Goal: Book appointment/travel/reservation

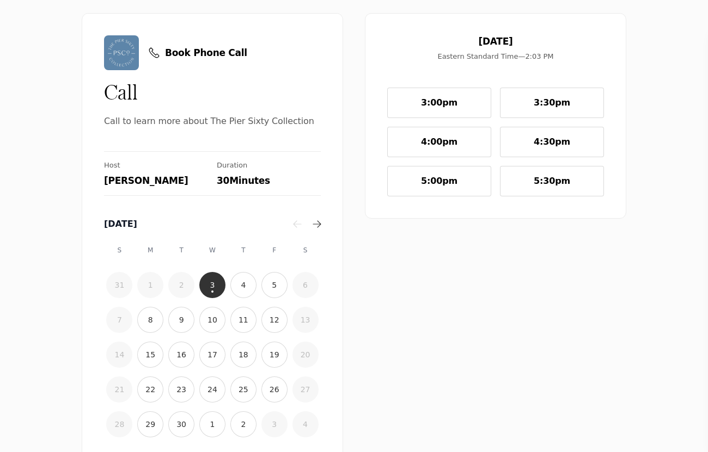
click at [265, 283] on button "5" at bounding box center [274, 285] width 26 height 26
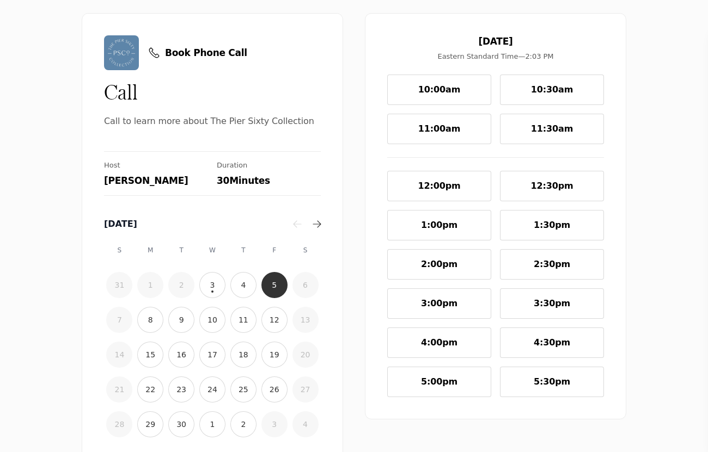
click at [241, 282] on time "4" at bounding box center [243, 285] width 5 height 11
click at [527, 390] on button "5:30pm" at bounding box center [552, 382] width 104 height 30
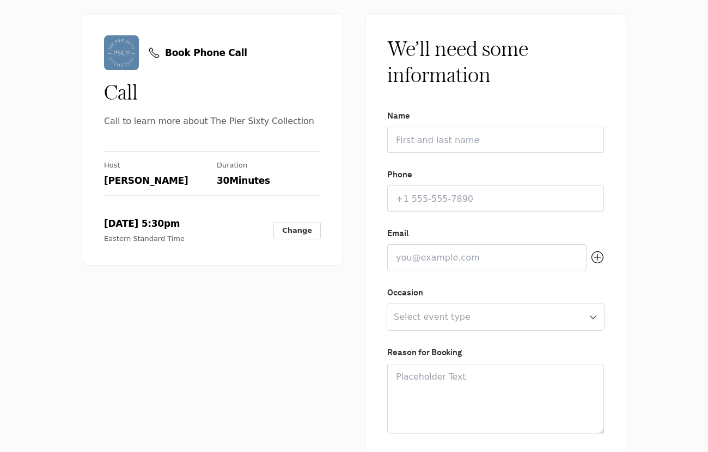
click at [452, 142] on input "Name" at bounding box center [495, 140] width 217 height 26
type input "[PERSON_NAME]"
type input "7707128060"
type input "[EMAIL_ADDRESS][DOMAIN_NAME]"
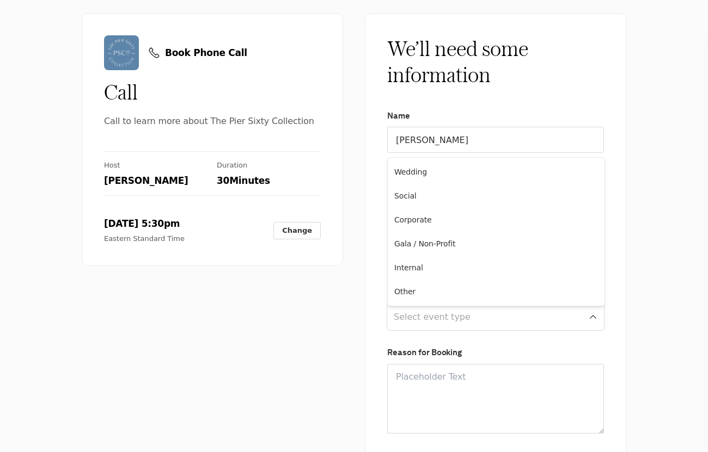
click at [438, 0] on html "Book Phone Call Call Call to learn more about The Pier Sixty Collection Host [P…" at bounding box center [354, 0] width 708 height 0
select select "WEDDING"
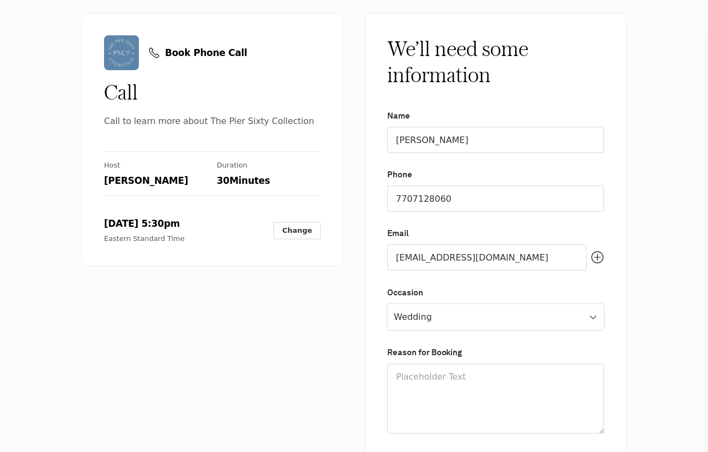
click at [452, 383] on textarea at bounding box center [495, 399] width 217 height 70
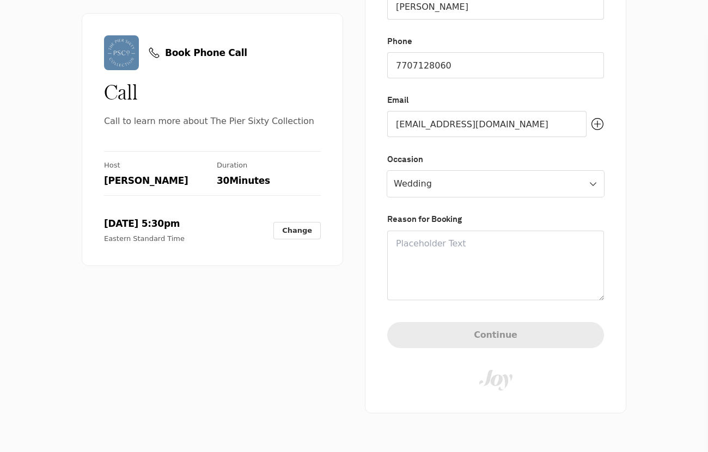
scroll to position [161, 0]
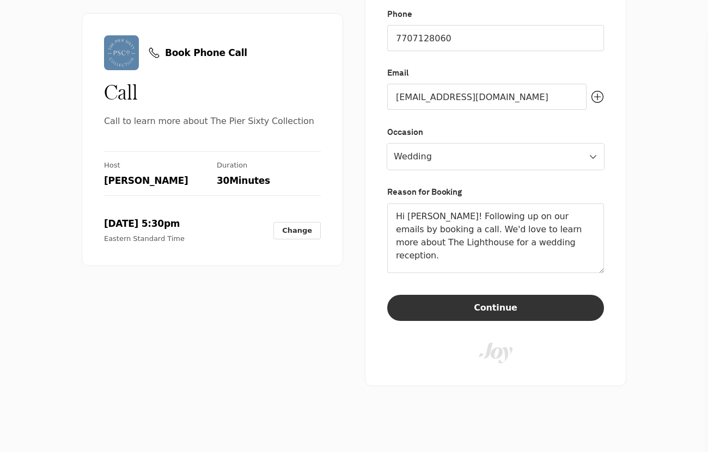
type textarea "Hi [PERSON_NAME]! Following up on our emails by booking a call. We'd love to le…"
